Goal: Task Accomplishment & Management: Manage account settings

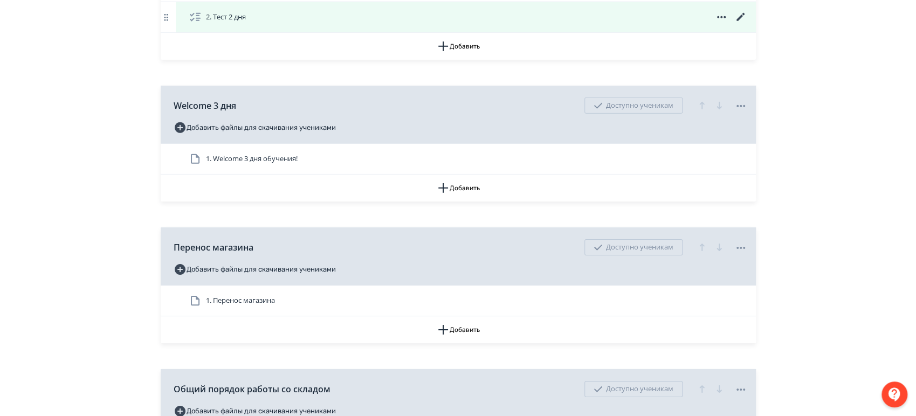
scroll to position [2157, 0]
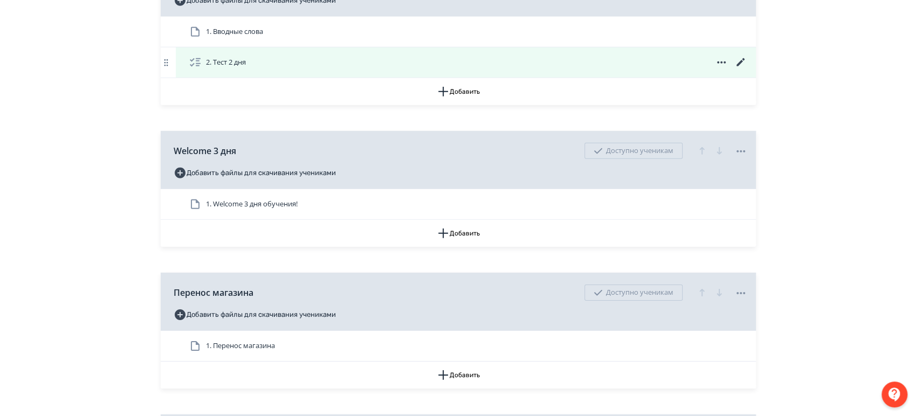
click at [741, 64] on icon at bounding box center [741, 62] width 13 height 13
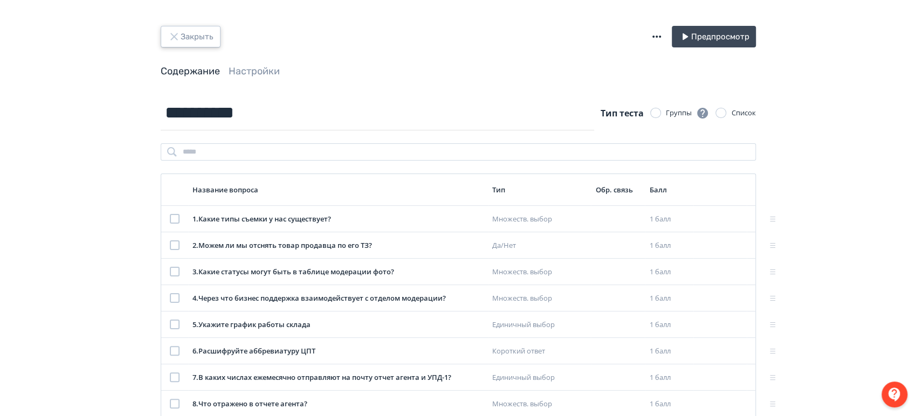
click at [193, 38] on button "Закрыть" at bounding box center [191, 37] width 60 height 22
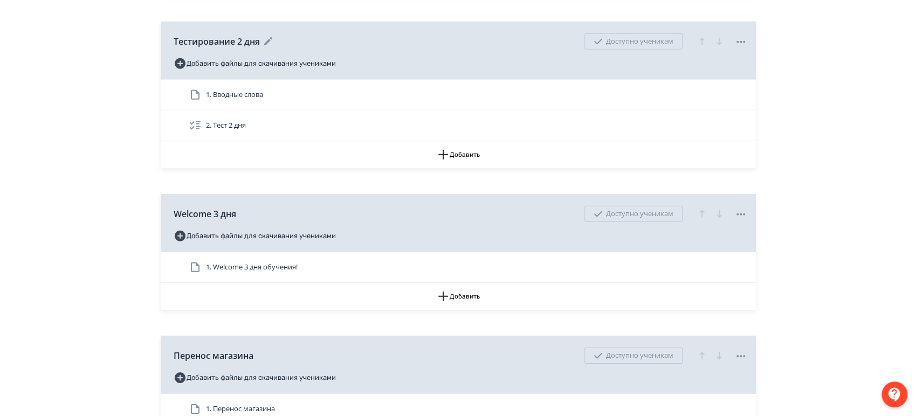
scroll to position [2037, 0]
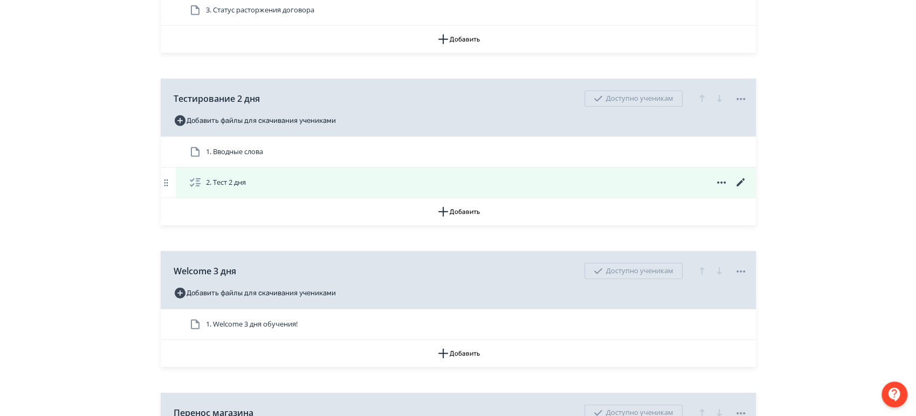
click at [742, 177] on icon at bounding box center [741, 182] width 13 height 13
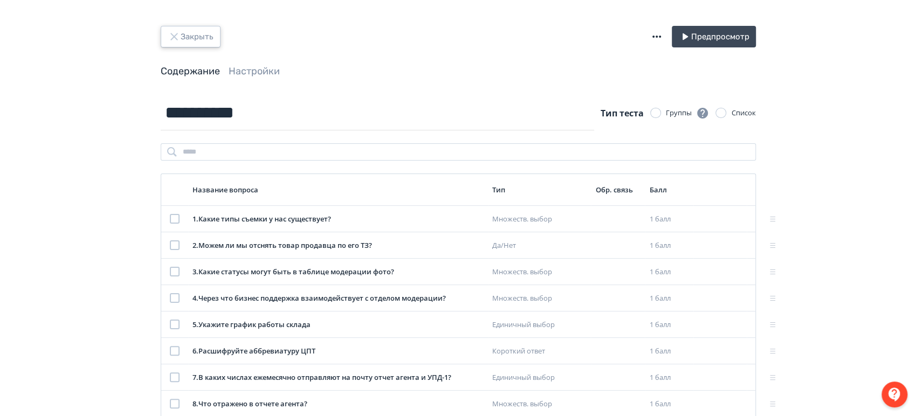
click at [180, 43] on button "Закрыть" at bounding box center [191, 37] width 60 height 22
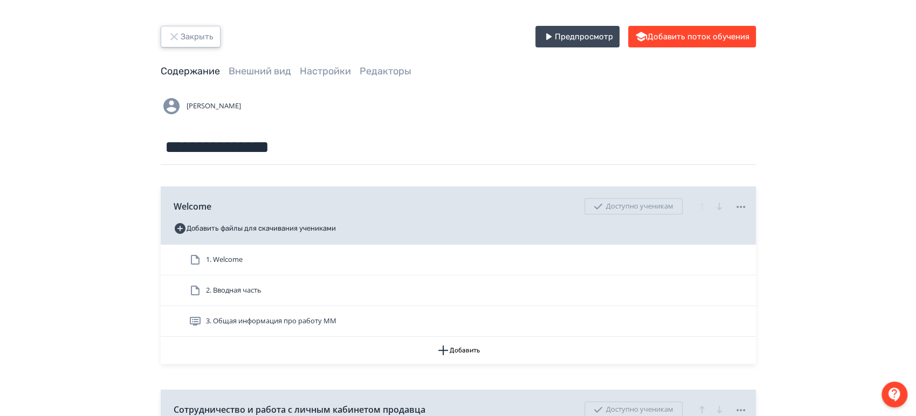
click at [214, 38] on button "Закрыть" at bounding box center [191, 37] width 60 height 22
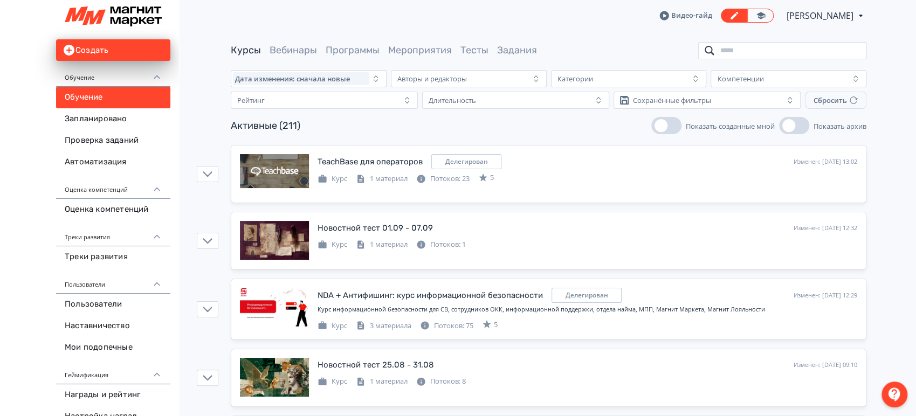
click at [734, 55] on input "search" at bounding box center [782, 50] width 168 height 17
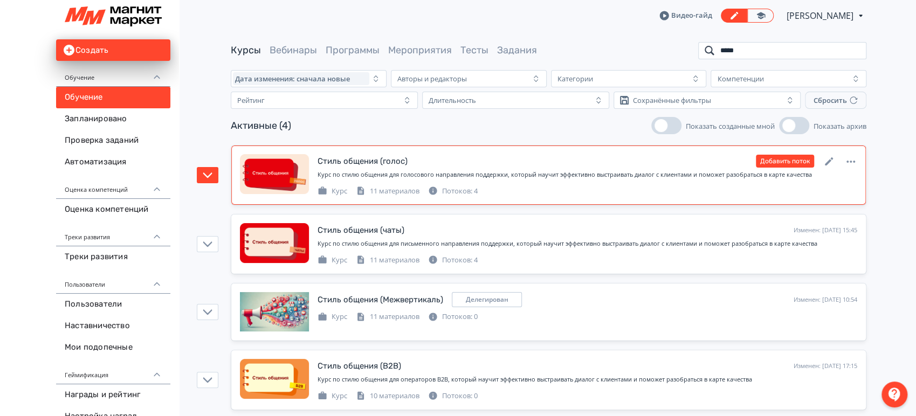
scroll to position [13, 0]
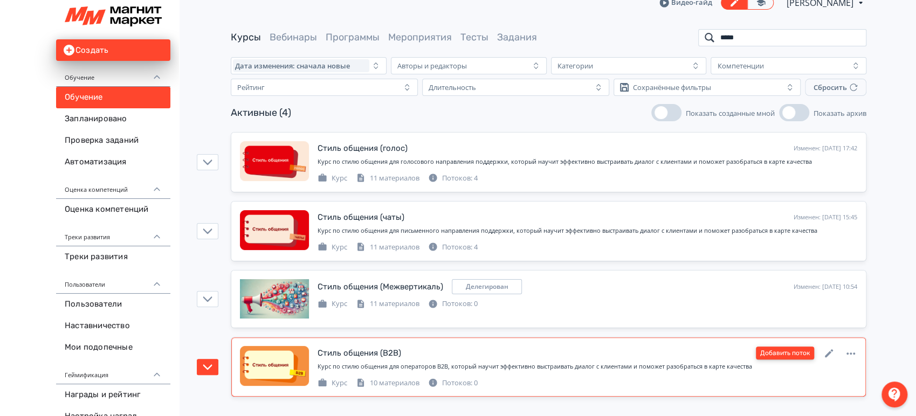
type input "*****"
click at [794, 353] on button "Добавить поток" at bounding box center [785, 353] width 58 height 13
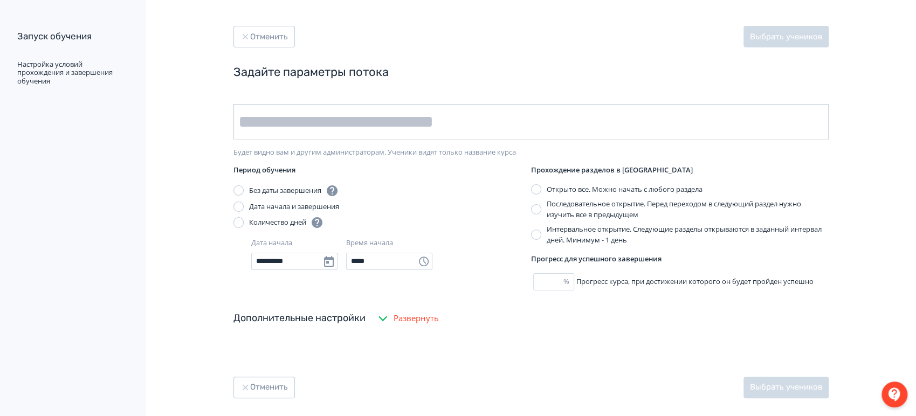
click at [288, 128] on input "text" at bounding box center [531, 122] width 595 height 36
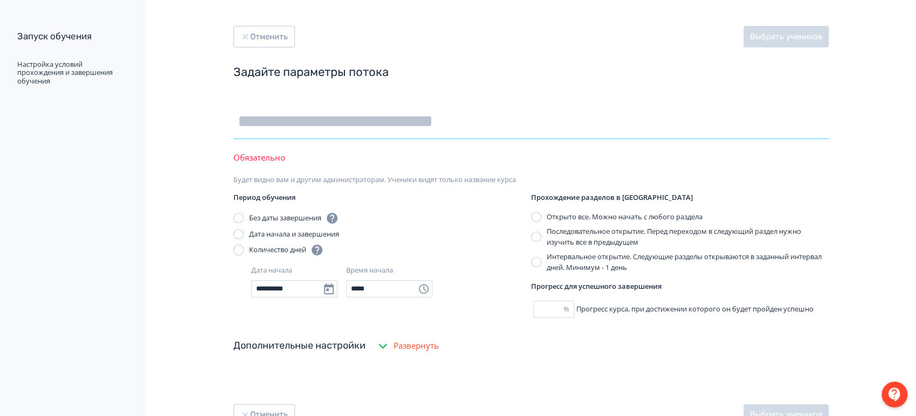
click at [300, 128] on input "text" at bounding box center [531, 121] width 595 height 35
type input "*********"
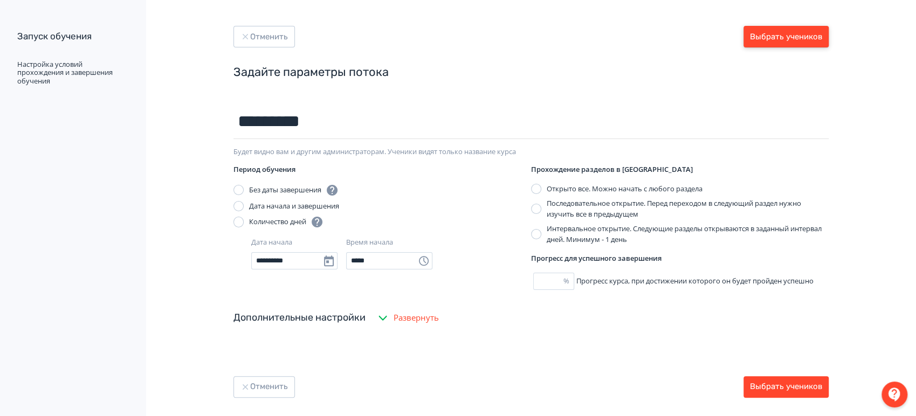
click at [812, 37] on button "Выбрать учеников" at bounding box center [786, 37] width 85 height 22
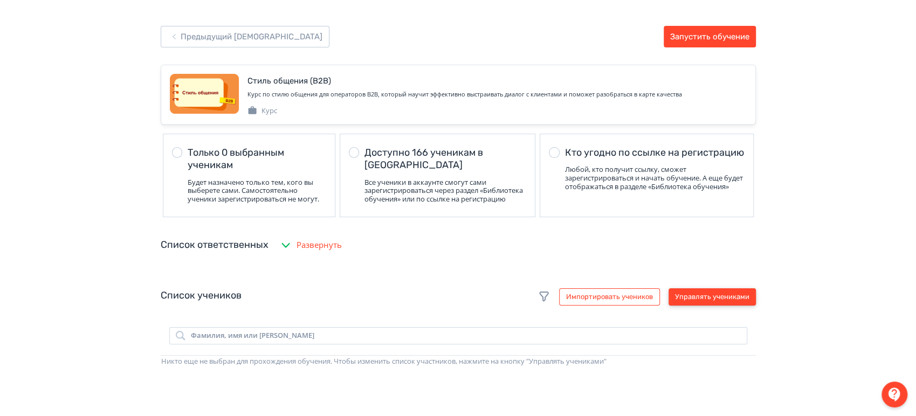
click at [699, 302] on button "Управлять учениками" at bounding box center [712, 297] width 87 height 17
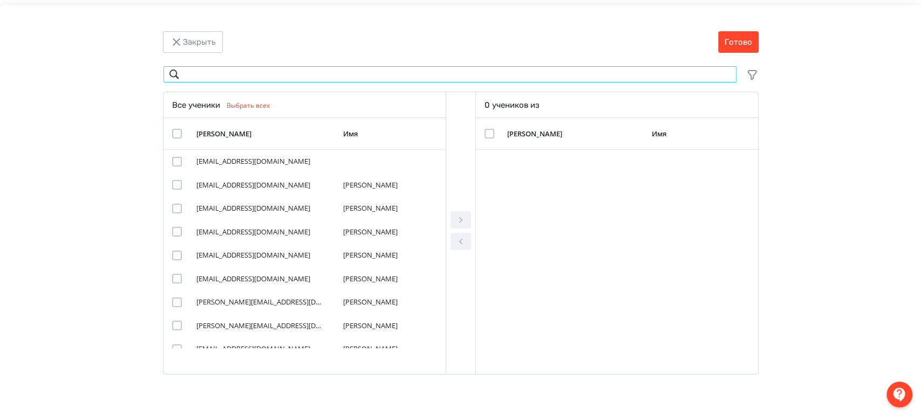
click at [280, 75] on input "Modal" at bounding box center [450, 74] width 574 height 17
type input "**"
drag, startPoint x: 205, startPoint y: 70, endPoint x: 151, endPoint y: 72, distance: 54.0
click at [151, 72] on div "** Поиск Все ученики Выбрать всех [PERSON_NAME] Имя [EMAIL_ADDRESS][DOMAIN_NAME…" at bounding box center [460, 224] width 647 height 316
click at [88, 230] on div "Поиск Все ученики Выбрать всех [PERSON_NAME] Имя [PERSON_NAME][EMAIL_ADDRESS][D…" at bounding box center [460, 224] width 834 height 316
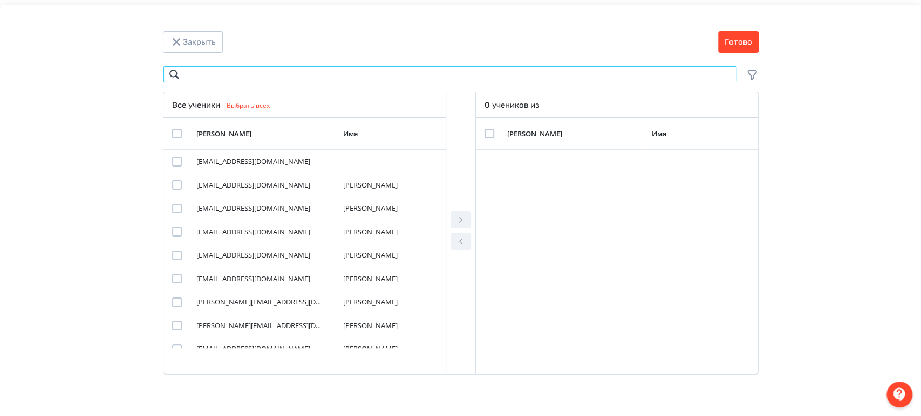
click at [248, 75] on input "Modal" at bounding box center [450, 74] width 574 height 17
paste input "**********"
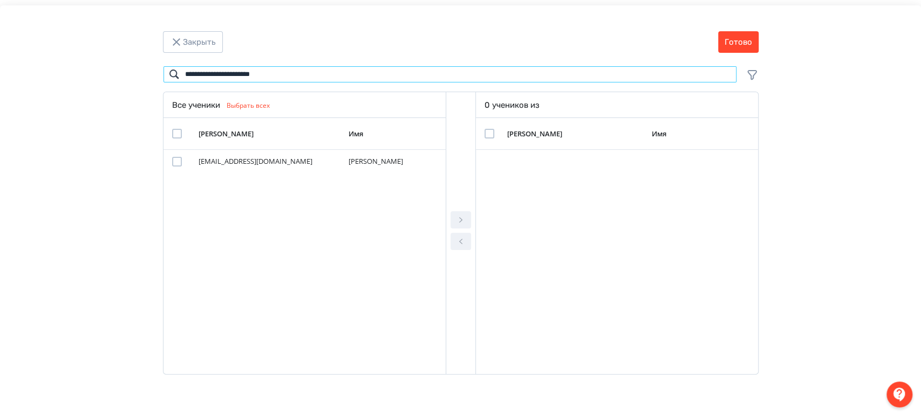
type input "**********"
click at [175, 137] on div "Modal" at bounding box center [177, 134] width 10 height 10
click at [471, 221] on div "Modal" at bounding box center [461, 233] width 30 height 282
click at [465, 214] on icon "Modal" at bounding box center [460, 220] width 13 height 13
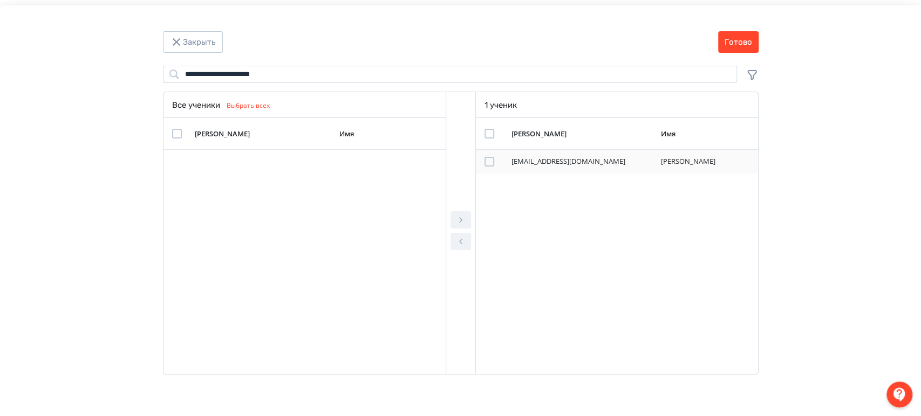
click at [492, 159] on div "Modal" at bounding box center [489, 162] width 10 height 10
click at [741, 42] on button "Готово" at bounding box center [738, 42] width 40 height 22
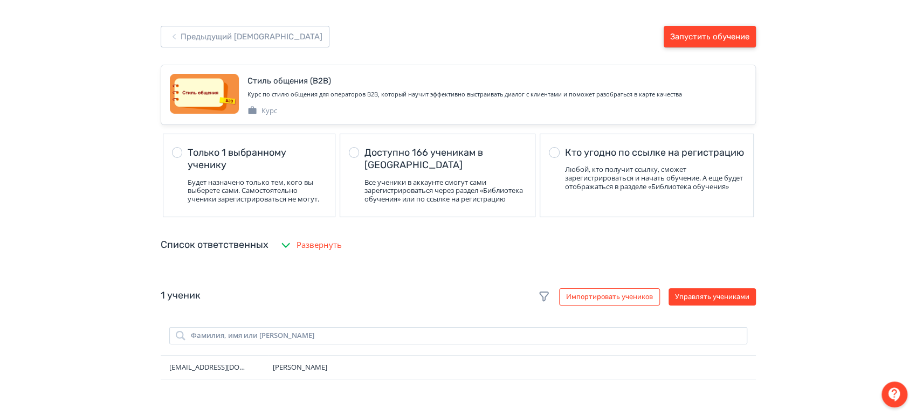
click at [738, 36] on button "Запустить обучение" at bounding box center [710, 37] width 92 height 22
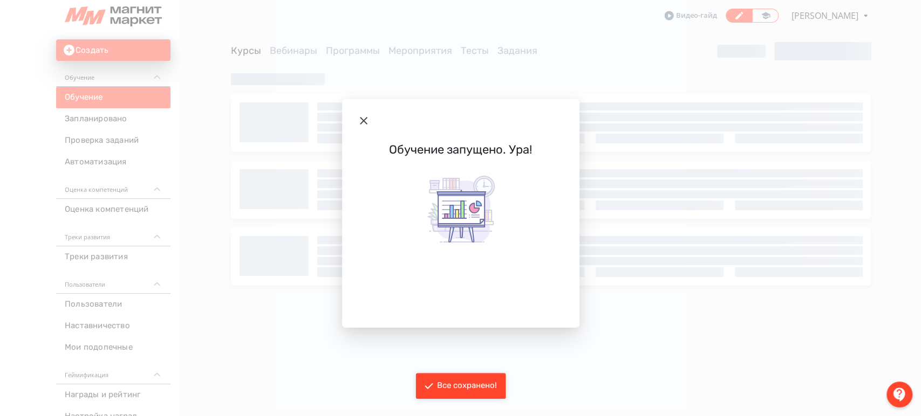
click at [366, 115] on icon "Modal" at bounding box center [363, 120] width 13 height 13
